Goal: Browse casually: Explore the website without a specific task or goal

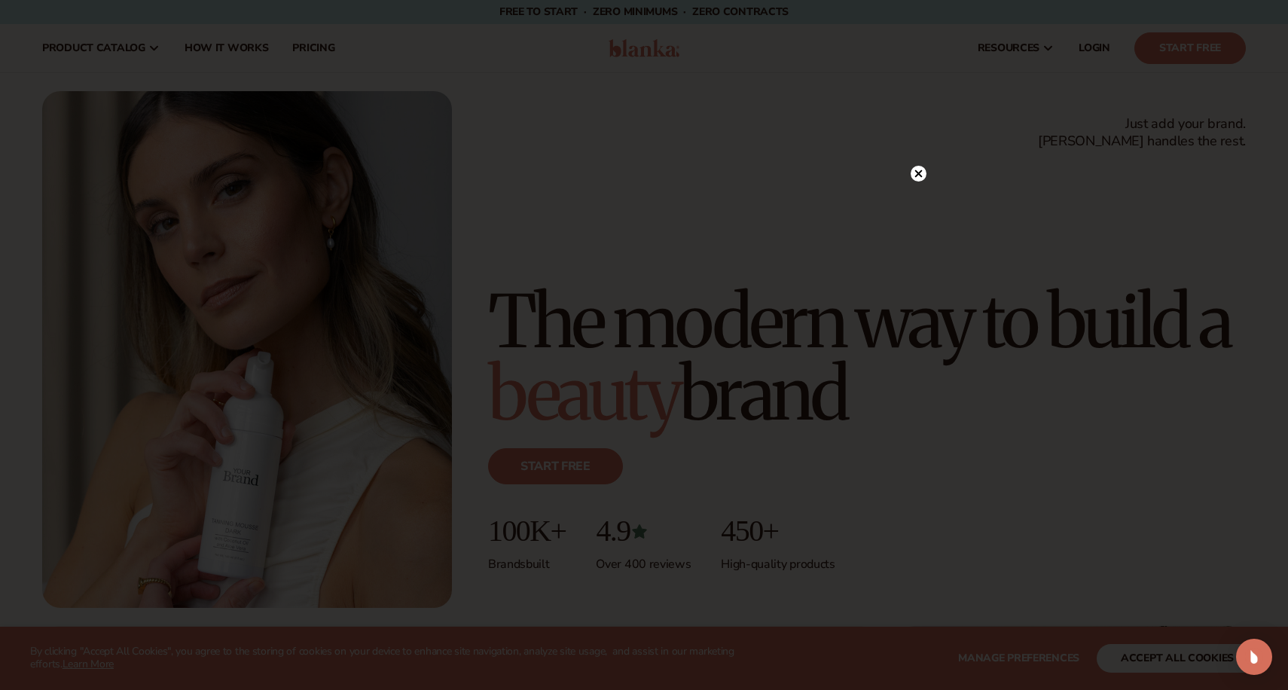
click at [925, 176] on circle at bounding box center [918, 174] width 16 height 16
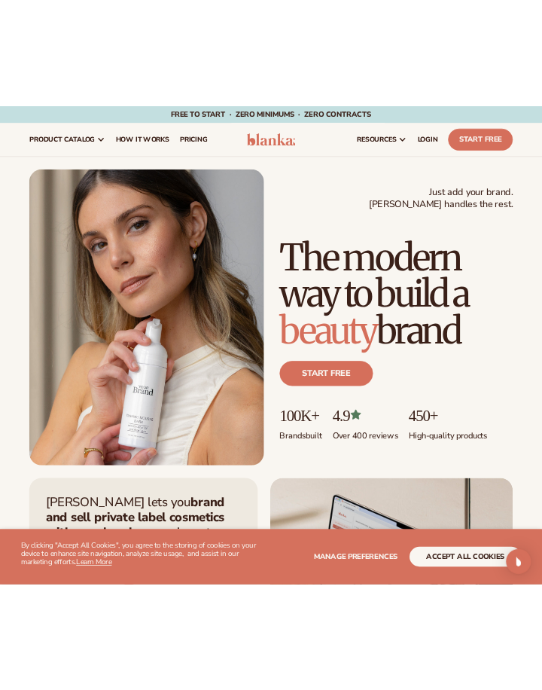
scroll to position [2, 0]
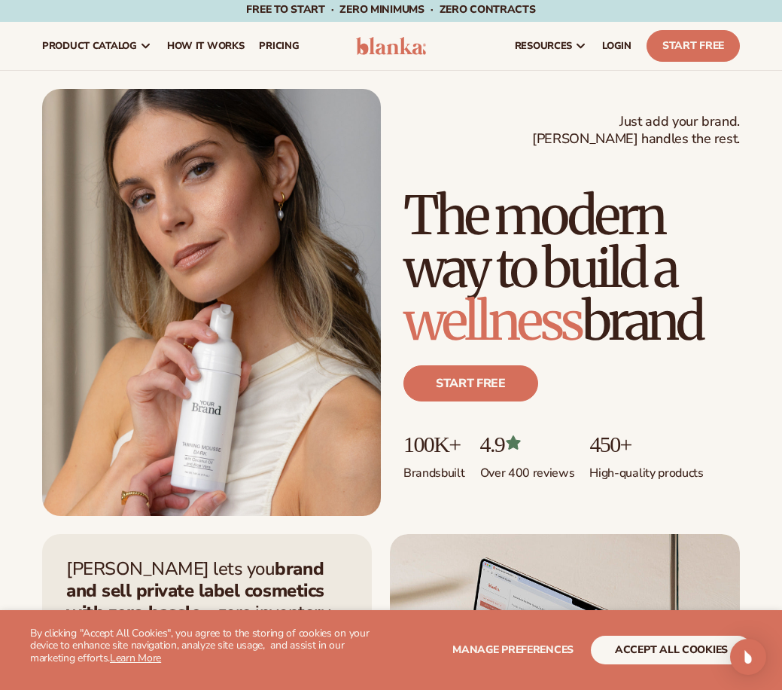
click at [781, 343] on div "Just add your brand. Blanka handles the rest. beauty,skin care,wellness,makeup …" at bounding box center [391, 302] width 782 height 427
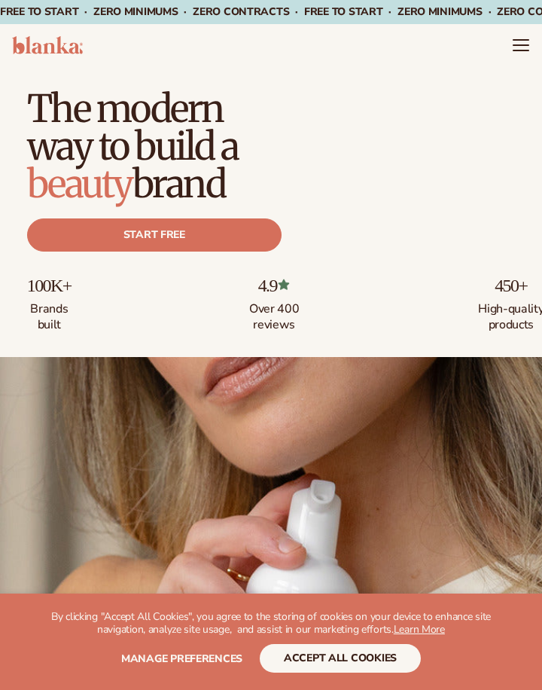
scroll to position [2, 0]
